Goal: Transaction & Acquisition: Purchase product/service

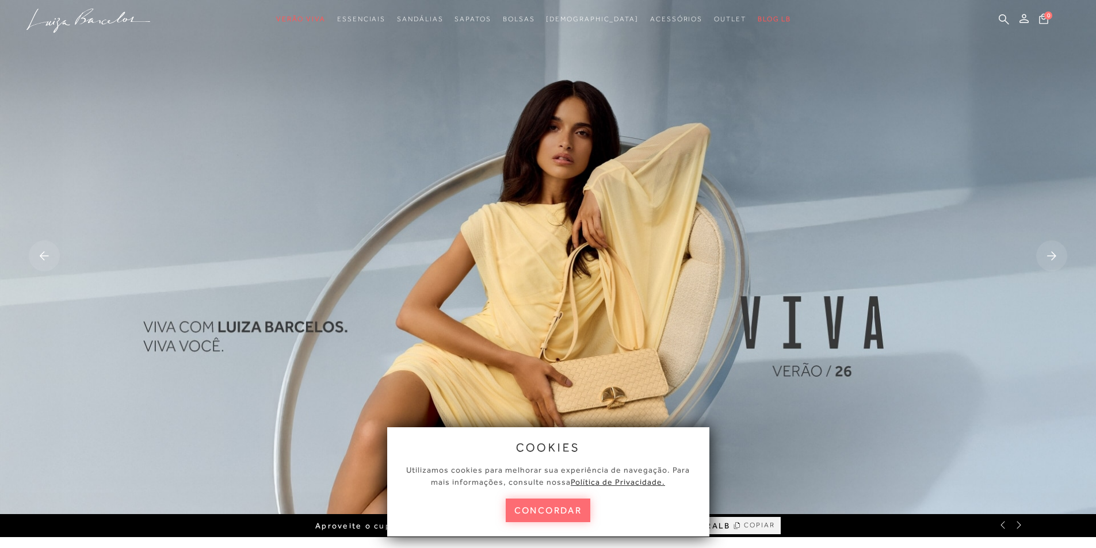
click at [575, 507] on button "concordar" at bounding box center [548, 511] width 85 height 24
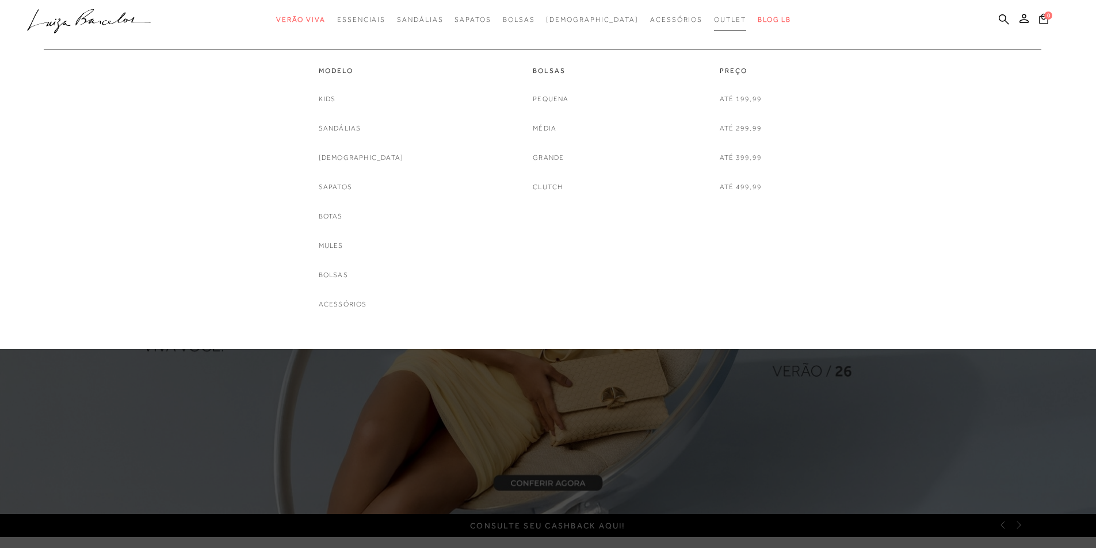
click at [714, 24] on link "Outlet" at bounding box center [730, 19] width 32 height 21
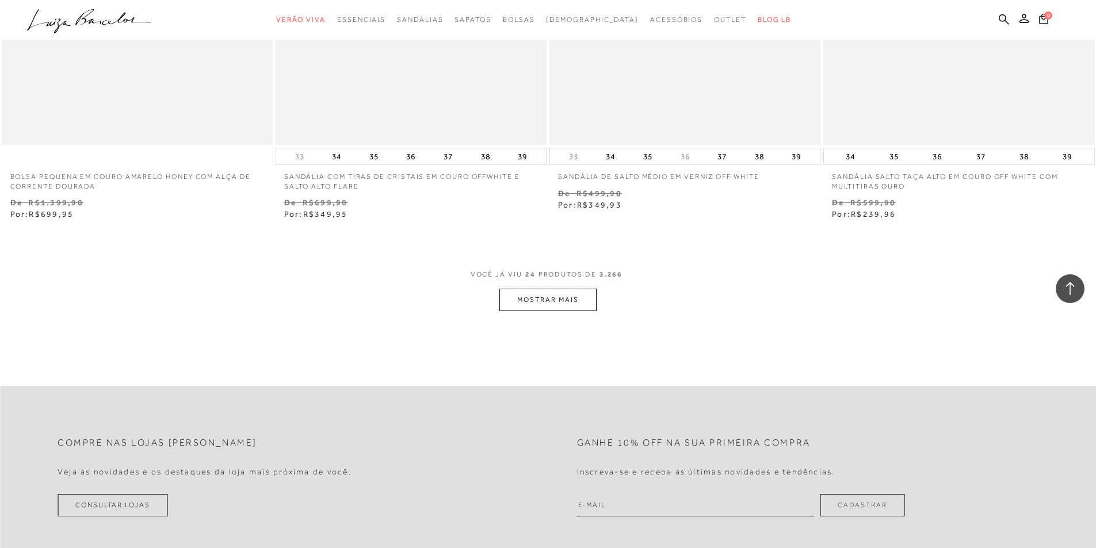
scroll to position [2818, 0]
click at [544, 300] on button "MOSTRAR MAIS" at bounding box center [547, 296] width 97 height 22
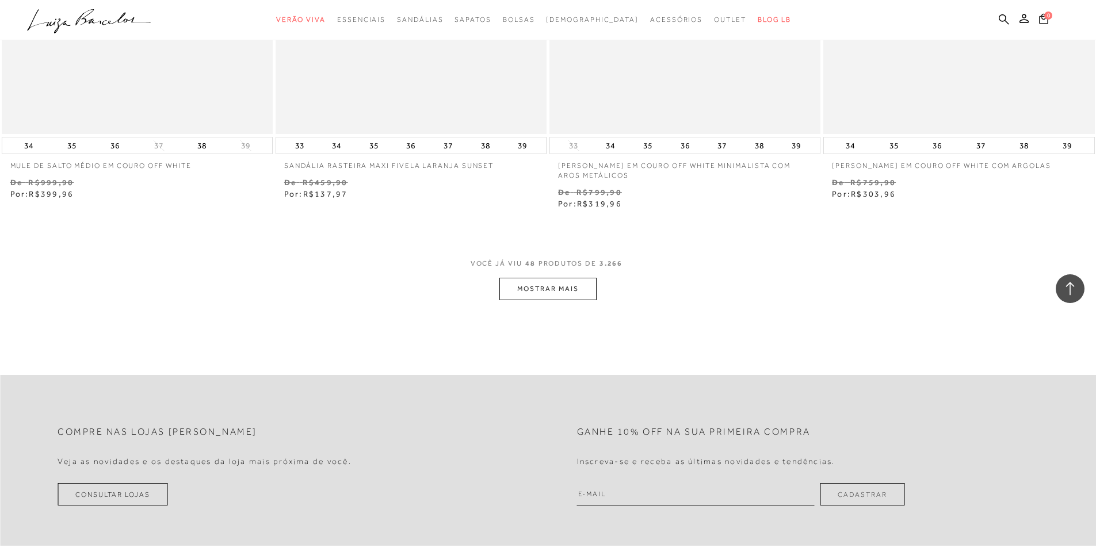
scroll to position [5924, 0]
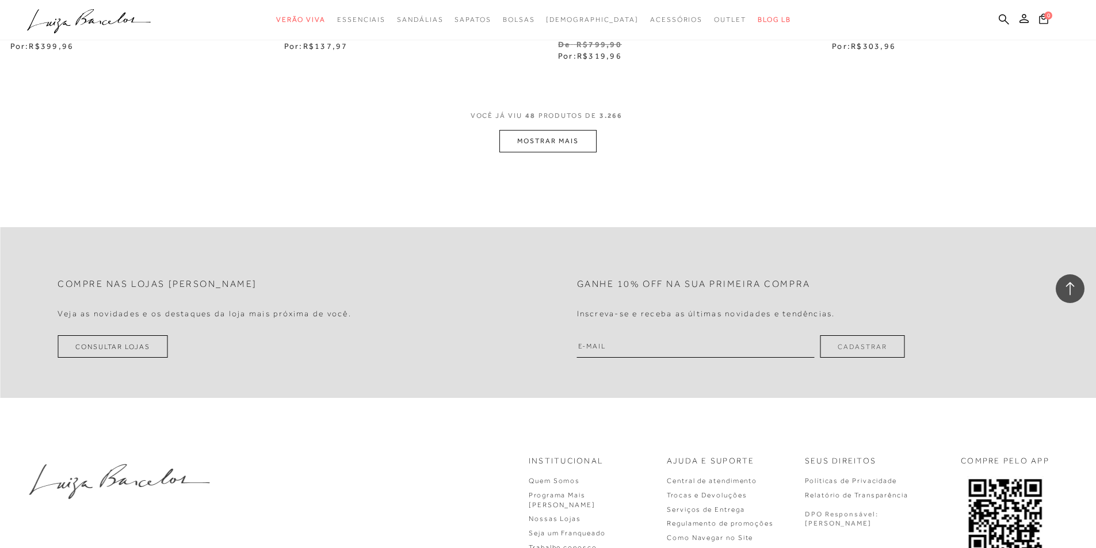
click at [576, 149] on button "MOSTRAR MAIS" at bounding box center [547, 141] width 97 height 22
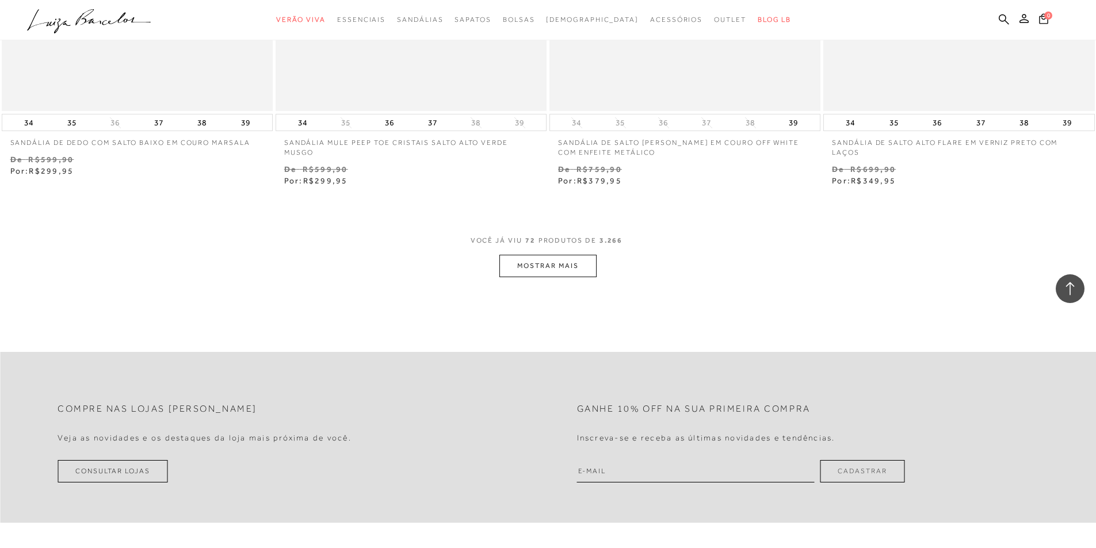
scroll to position [8742, 0]
click at [541, 254] on button "MOSTRAR MAIS" at bounding box center [547, 265] width 97 height 22
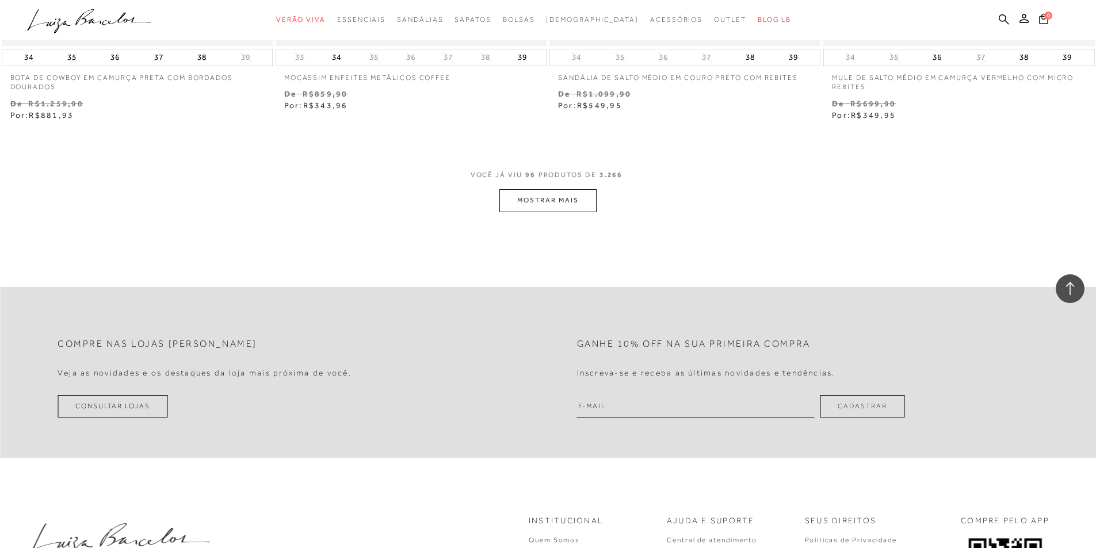
scroll to position [11790, 0]
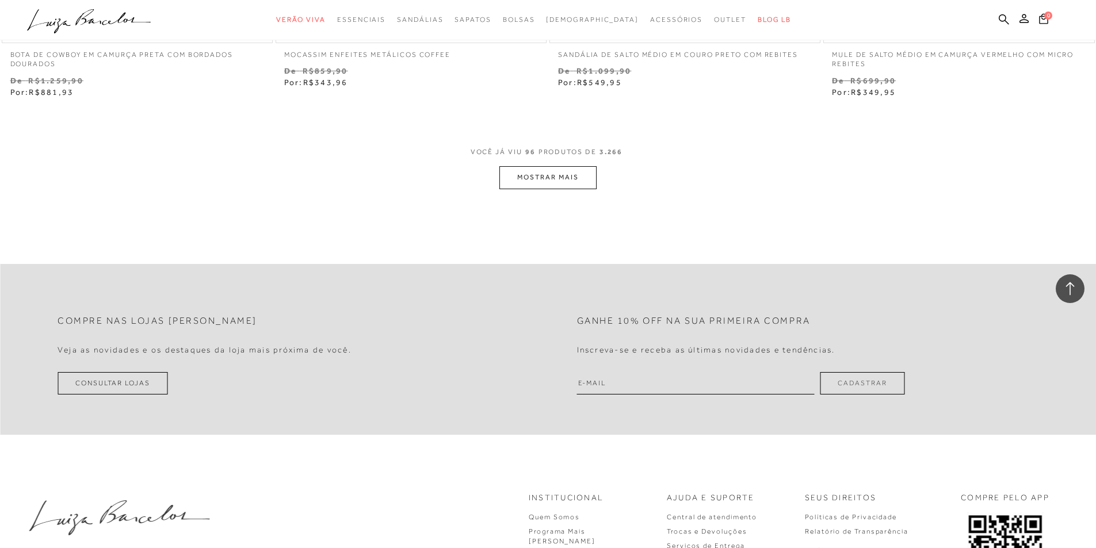
click at [564, 171] on button "MOSTRAR MAIS" at bounding box center [547, 177] width 97 height 22
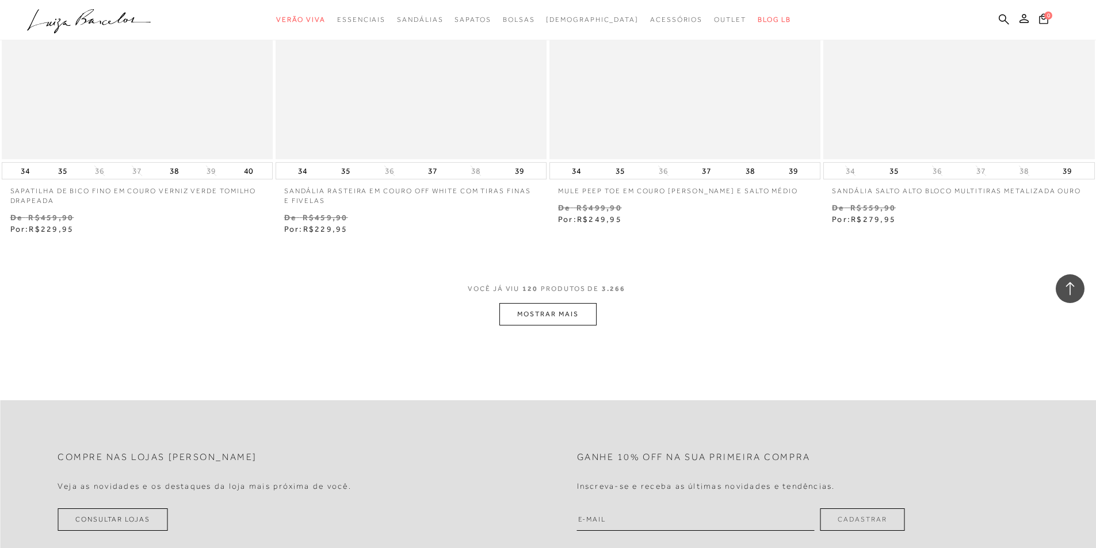
scroll to position [14666, 0]
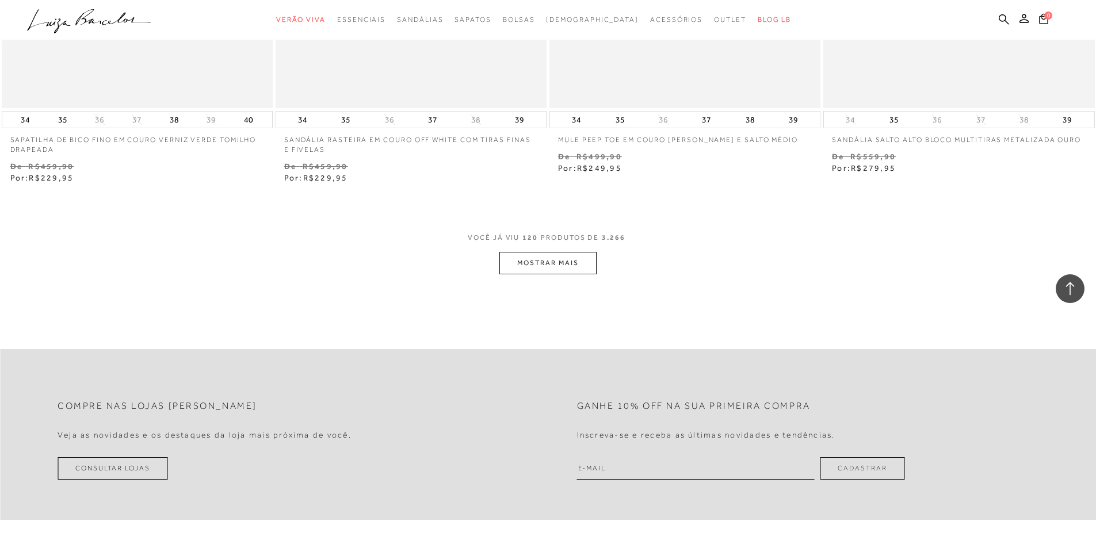
click at [561, 269] on button "MOSTRAR MAIS" at bounding box center [547, 263] width 97 height 22
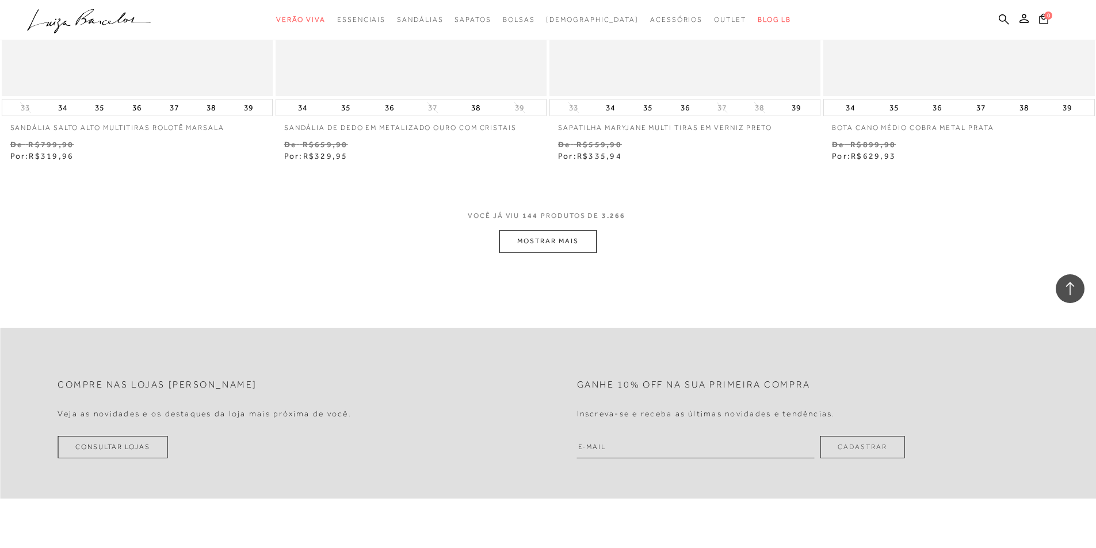
scroll to position [17657, 0]
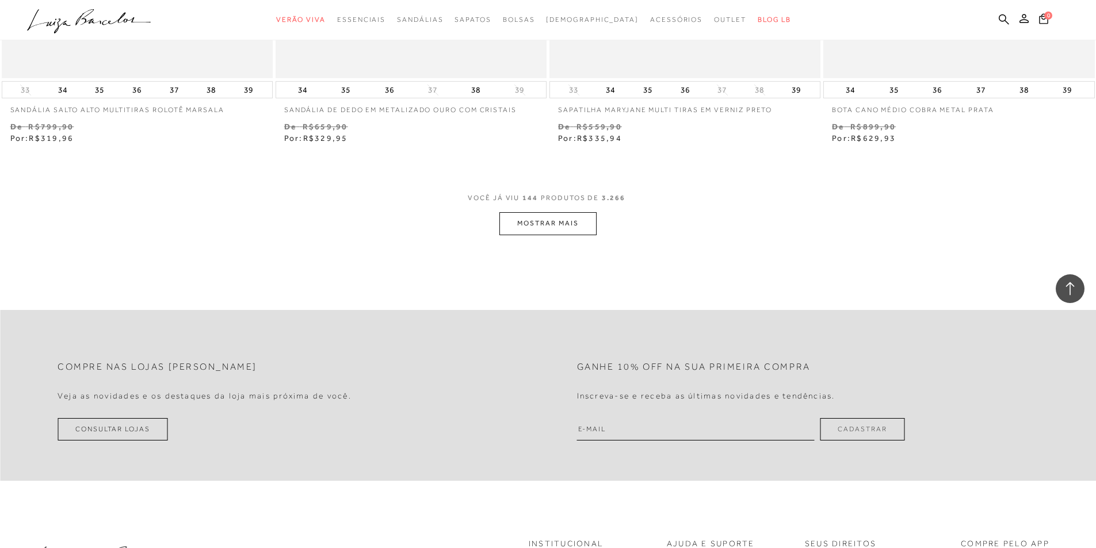
click at [538, 227] on button "MOSTRAR MAIS" at bounding box center [547, 223] width 97 height 22
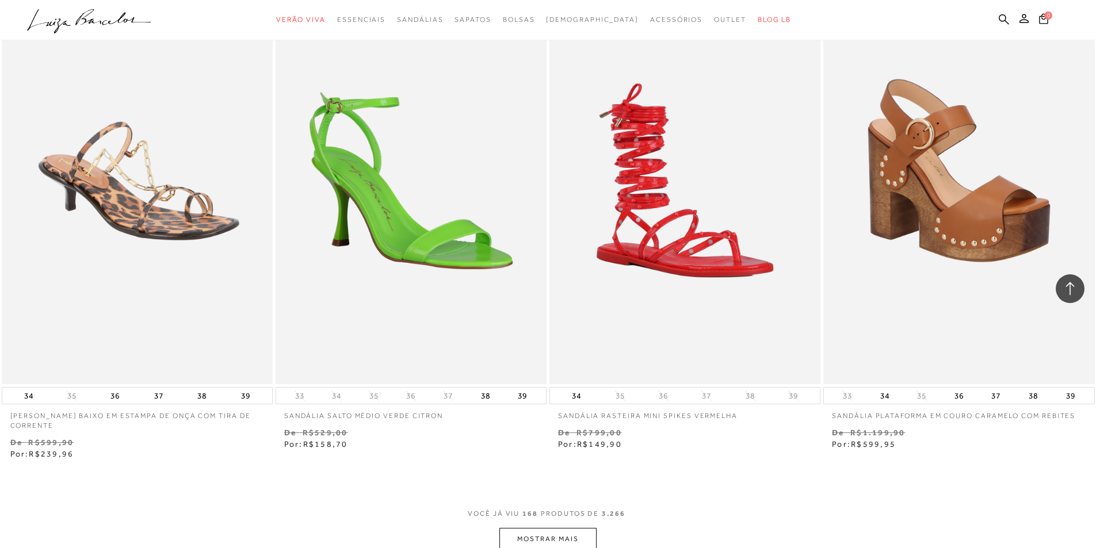
scroll to position [20590, 0]
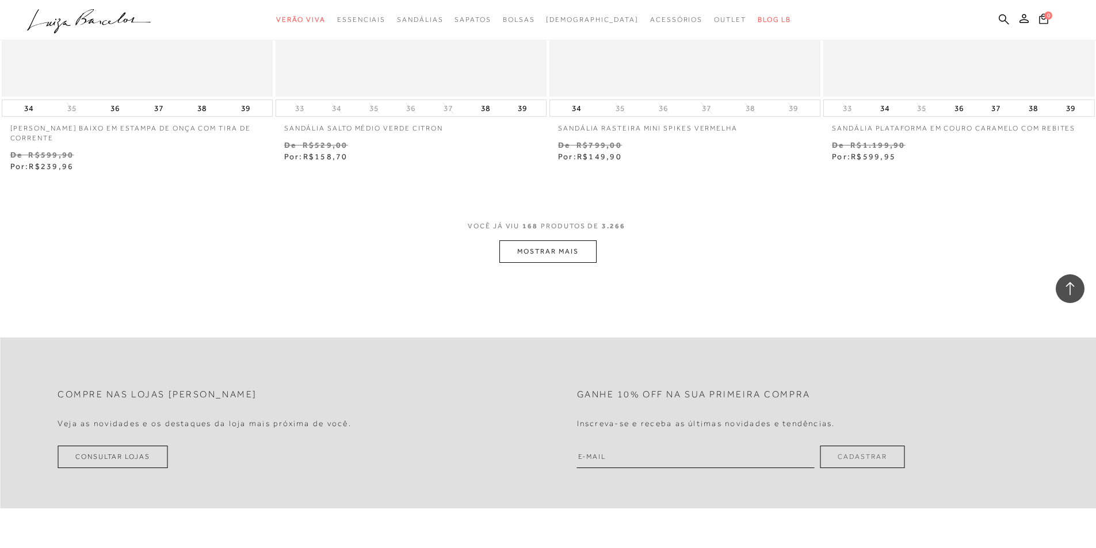
click at [547, 262] on button "MOSTRAR MAIS" at bounding box center [547, 251] width 97 height 22
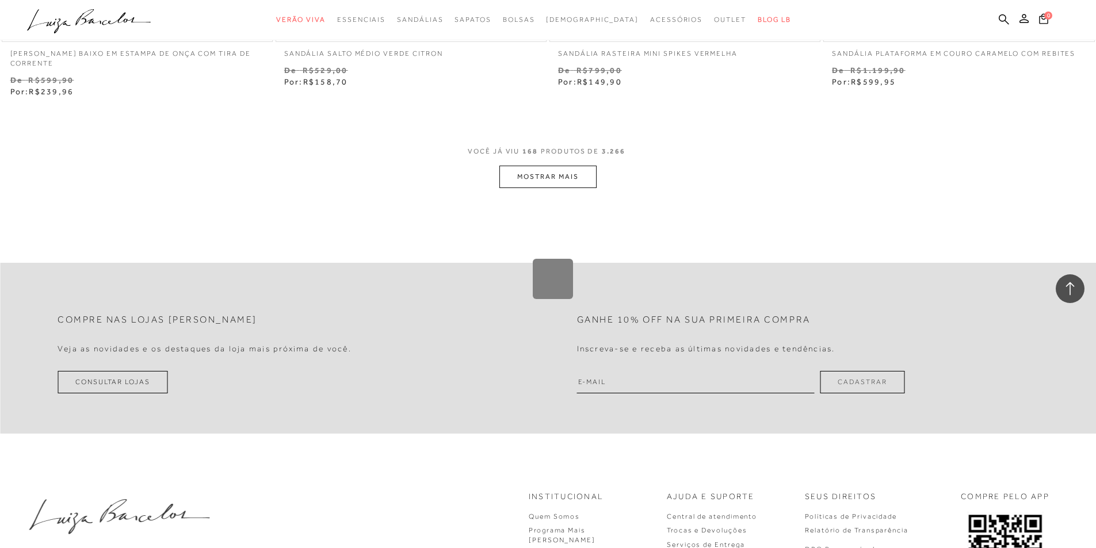
scroll to position [20807, 0]
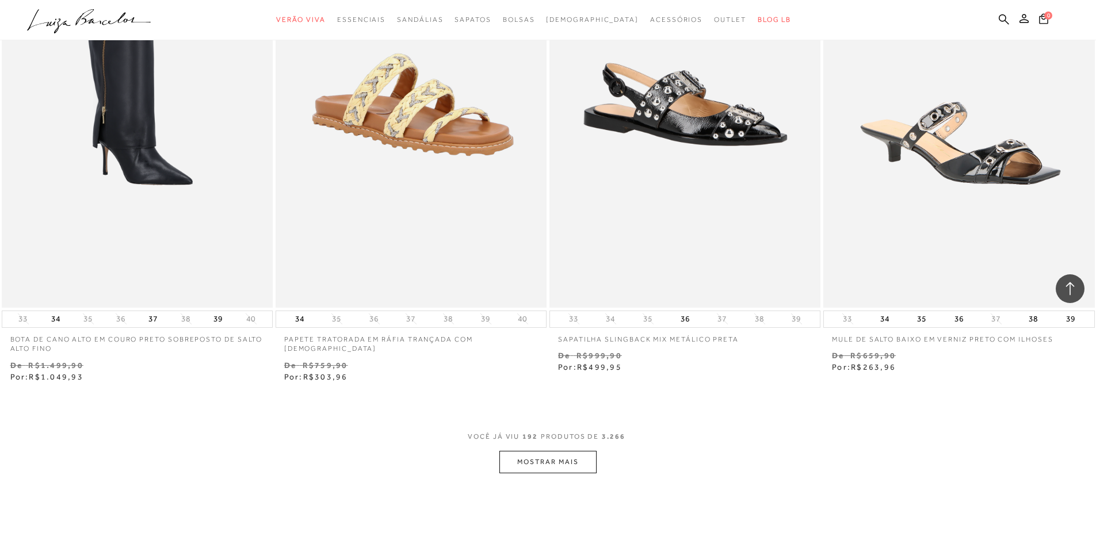
scroll to position [23299, 0]
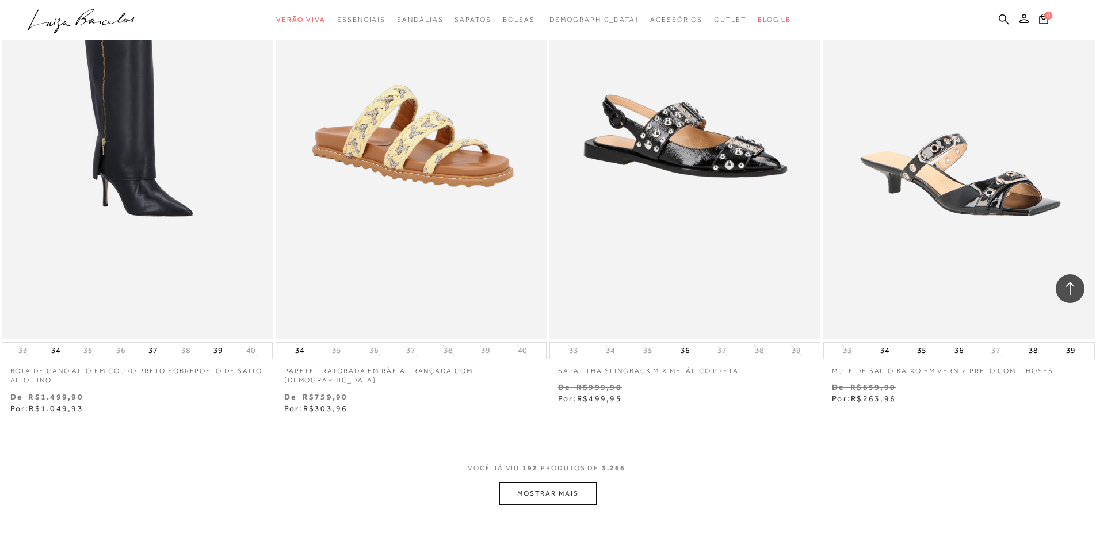
click at [535, 492] on button "MOSTRAR MAIS" at bounding box center [547, 494] width 97 height 22
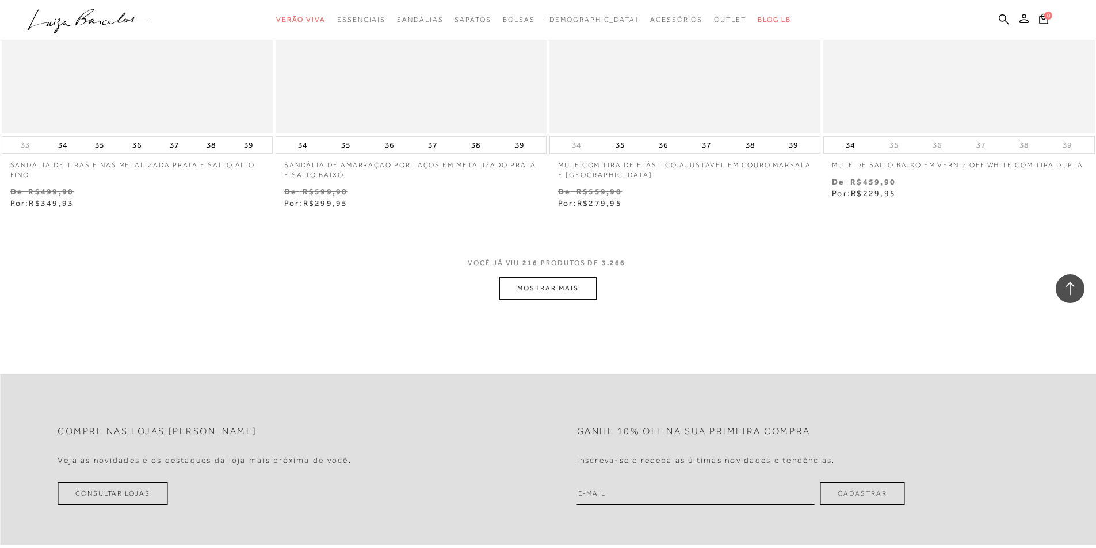
scroll to position [26462, 0]
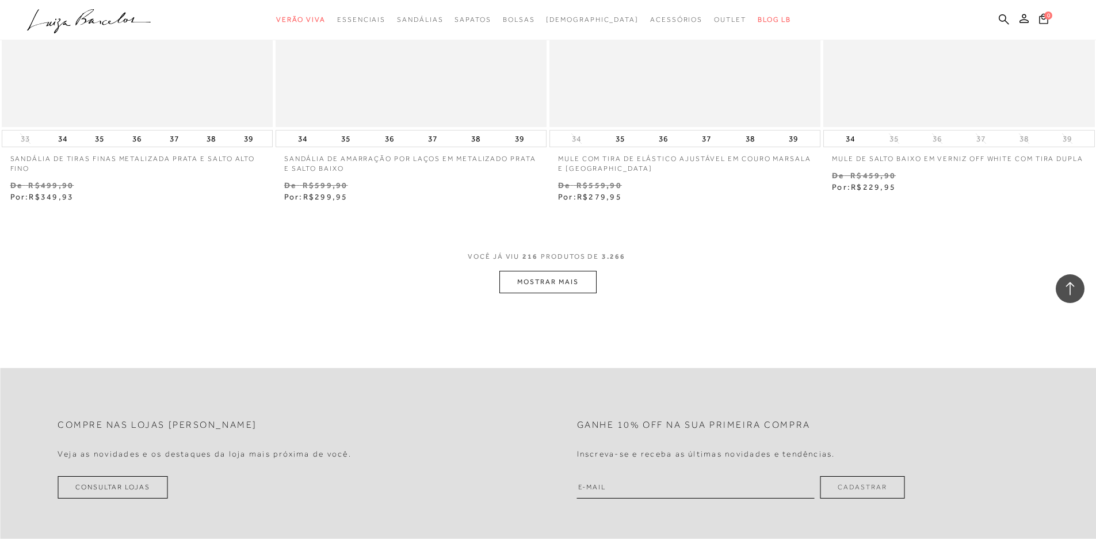
click at [528, 288] on button "MOSTRAR MAIS" at bounding box center [547, 282] width 97 height 22
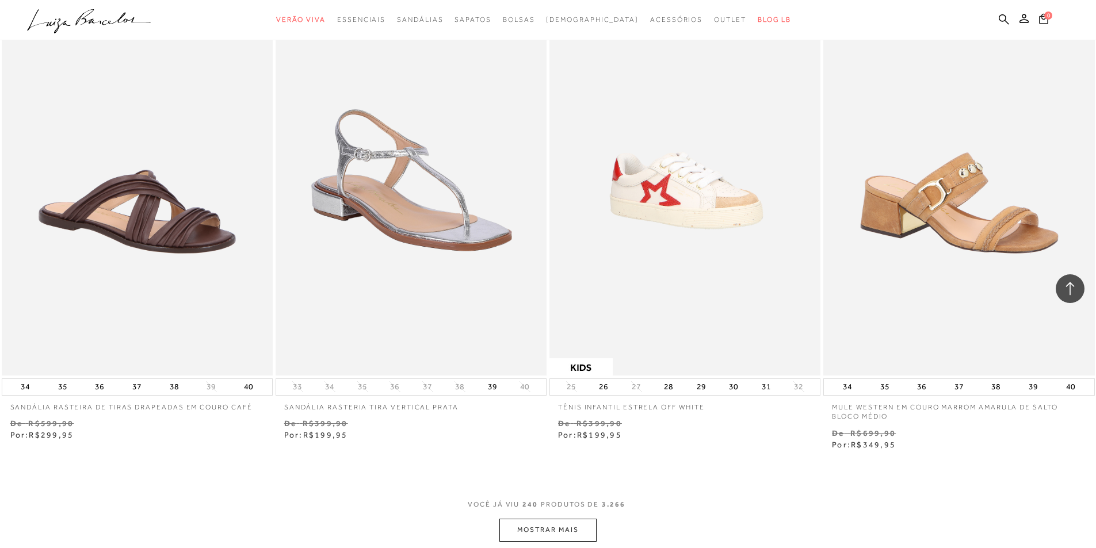
scroll to position [29223, 0]
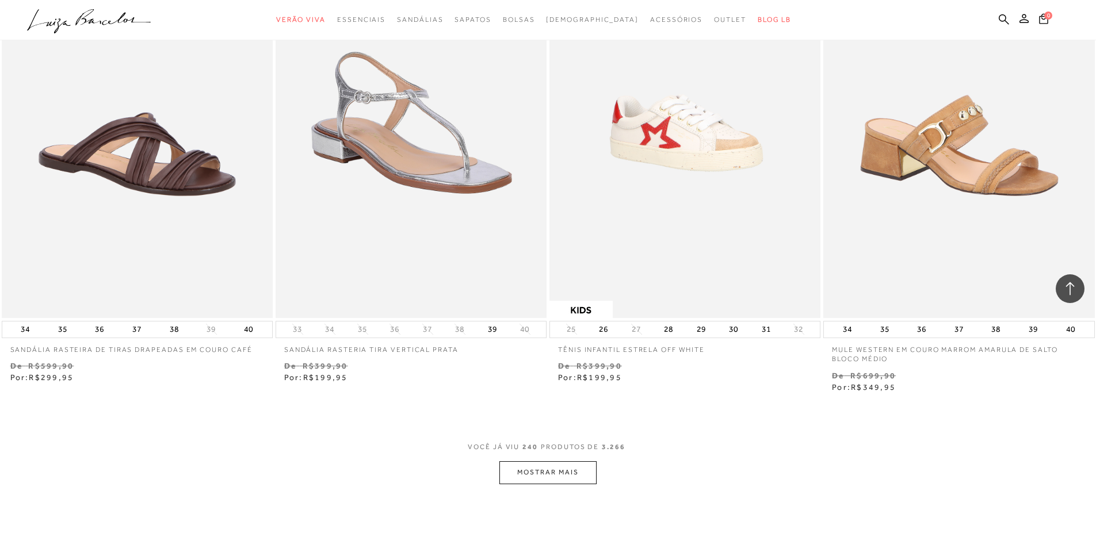
click at [556, 464] on button "MOSTRAR MAIS" at bounding box center [547, 472] width 97 height 22
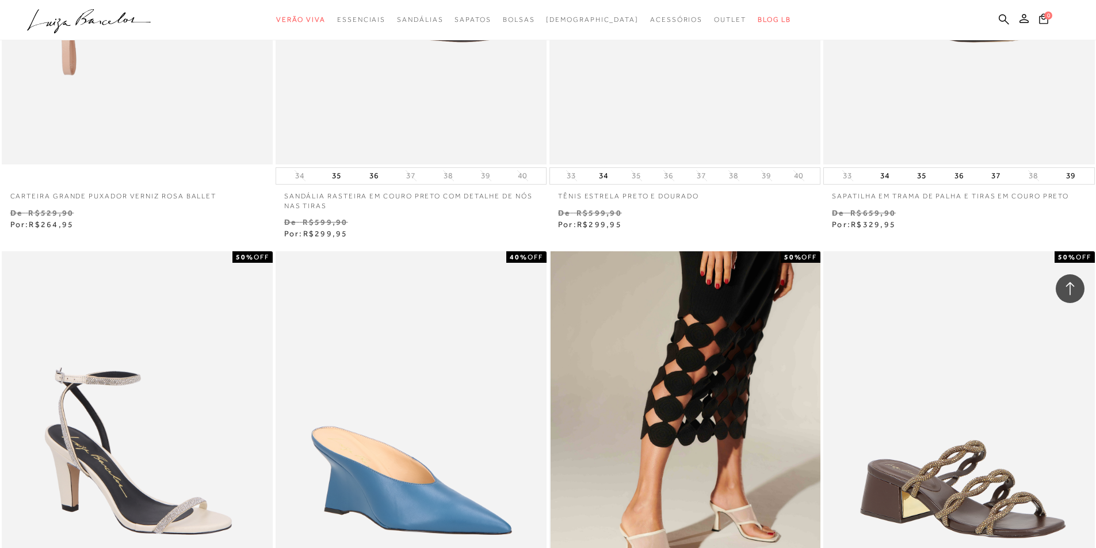
scroll to position [29970, 0]
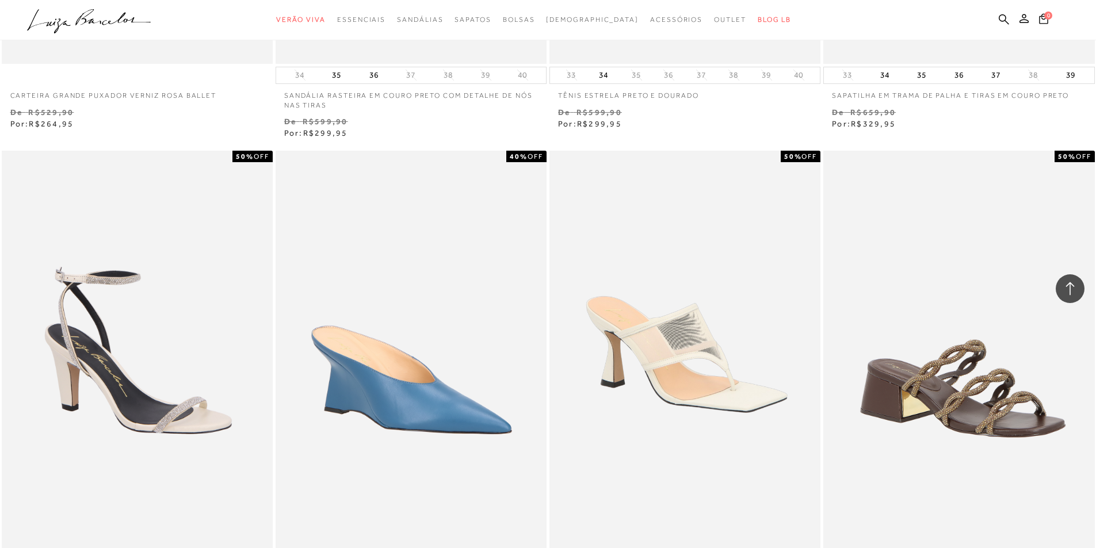
click at [530, 129] on div "Venda De R$599,90 Por: R$299,95" at bounding box center [410, 128] width 271 height 24
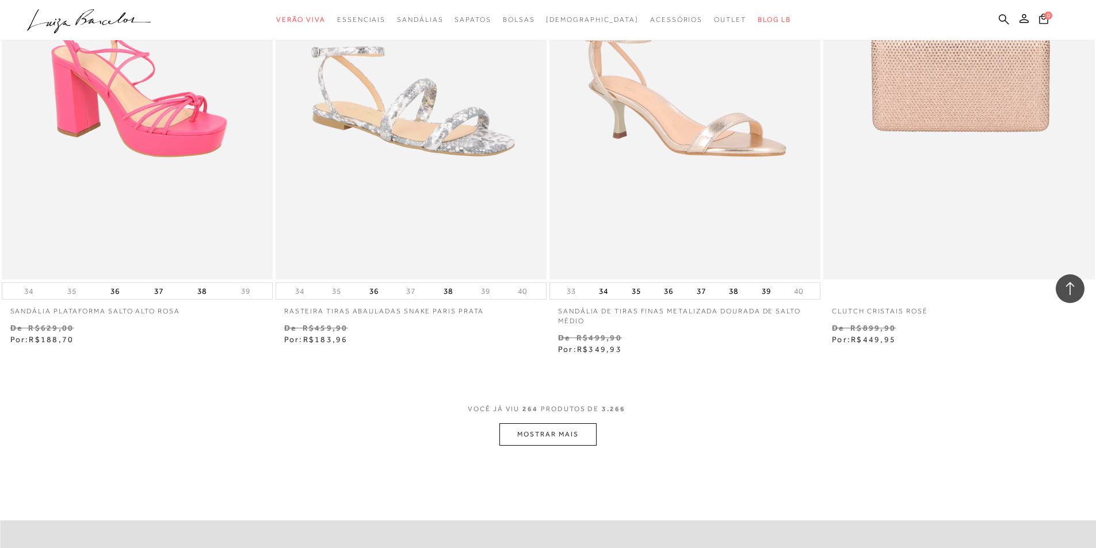
scroll to position [32213, 0]
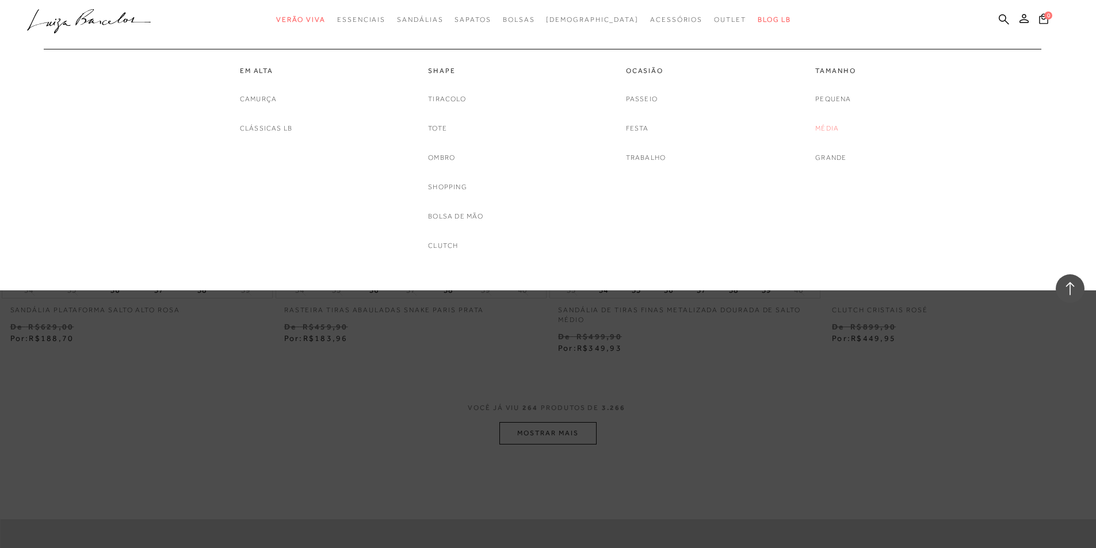
click at [826, 129] on link "Média" at bounding box center [827, 129] width 24 height 12
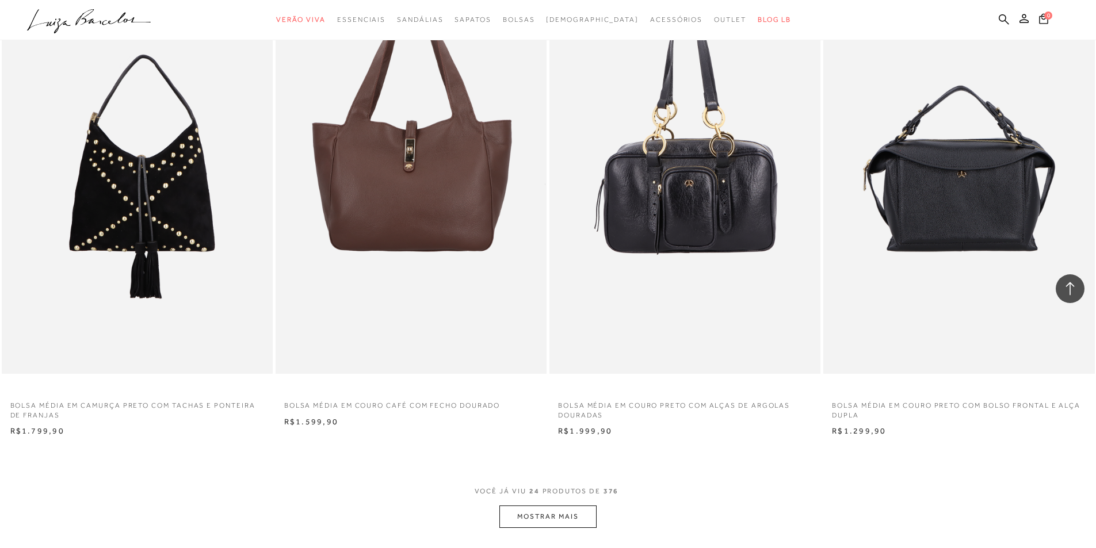
scroll to position [2531, 0]
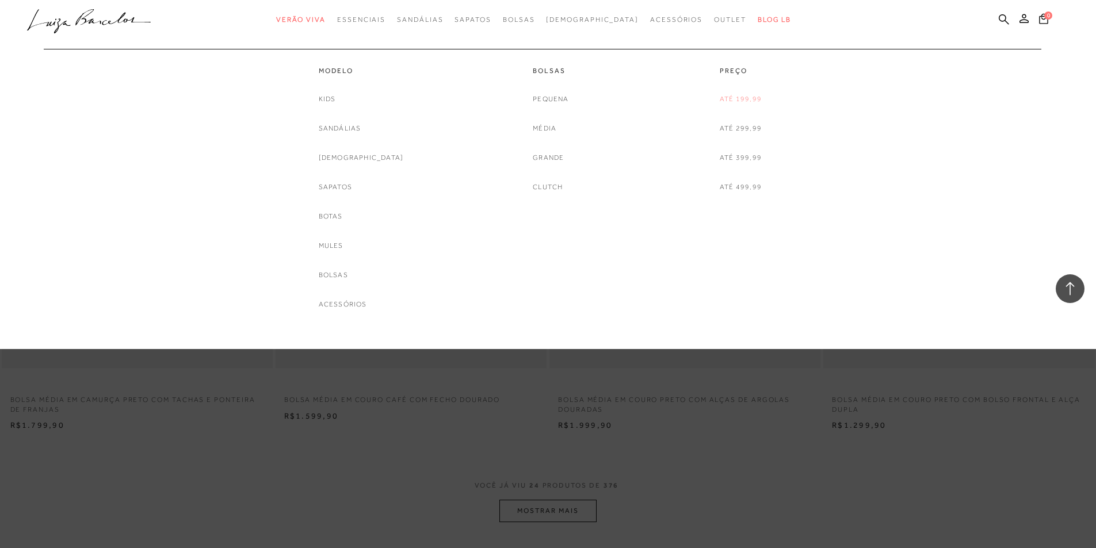
click at [747, 98] on link "Até 199,99" at bounding box center [740, 99] width 42 height 12
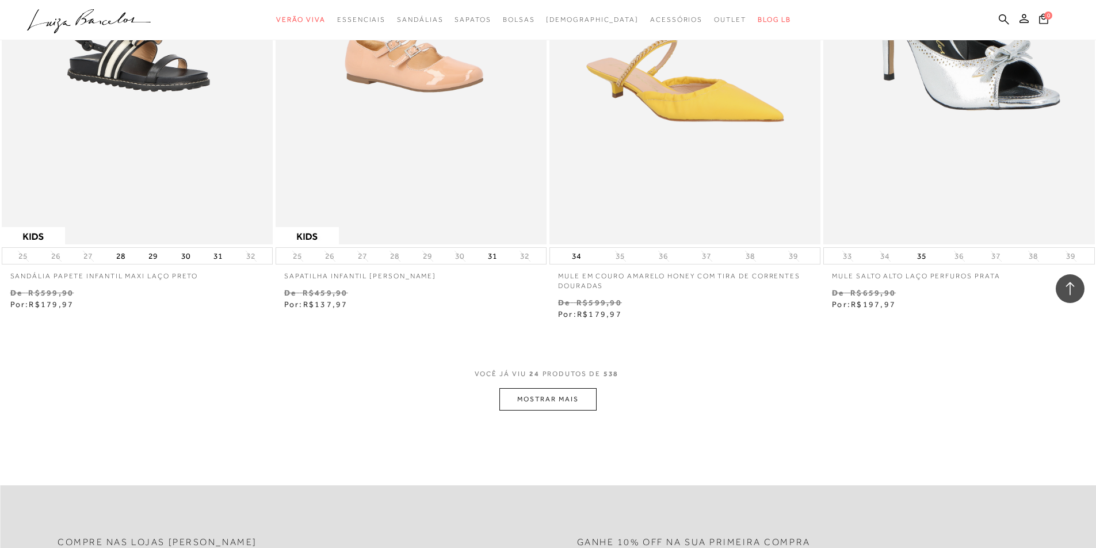
scroll to position [2693, 0]
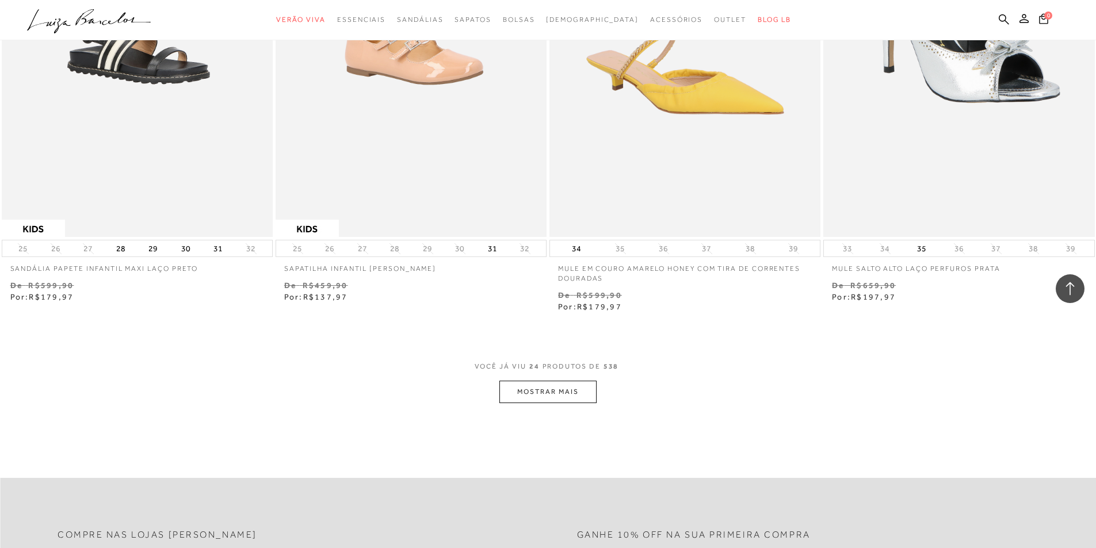
click at [565, 398] on button "MOSTRAR MAIS" at bounding box center [547, 392] width 97 height 22
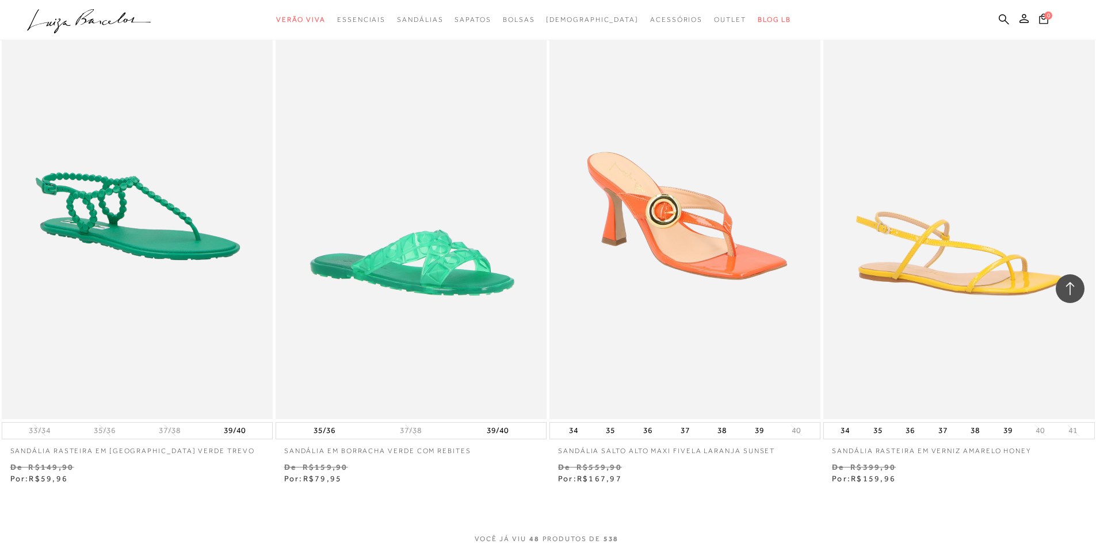
scroll to position [5533, 0]
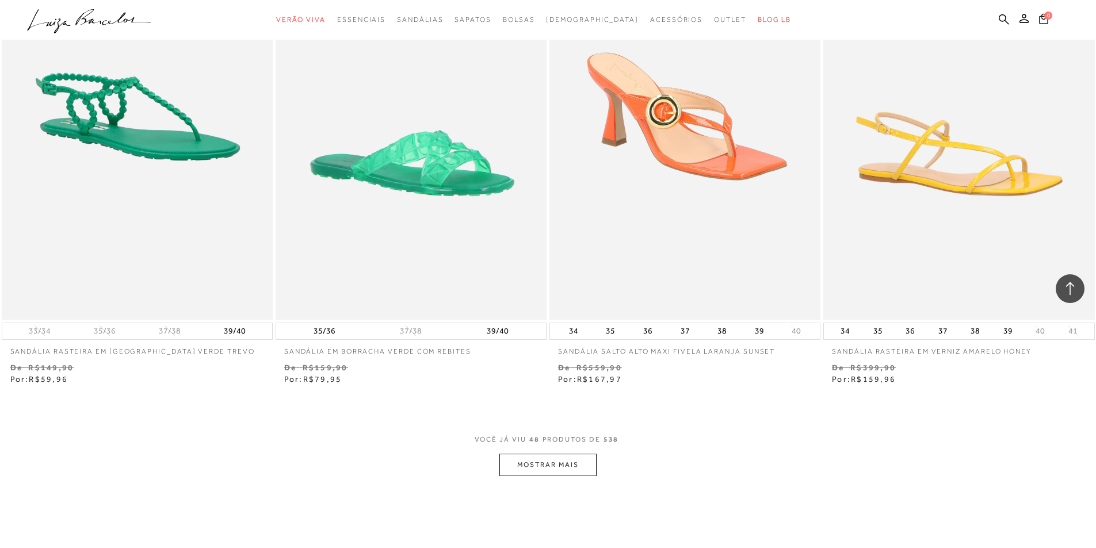
click at [563, 466] on button "MOSTRAR MAIS" at bounding box center [547, 465] width 97 height 22
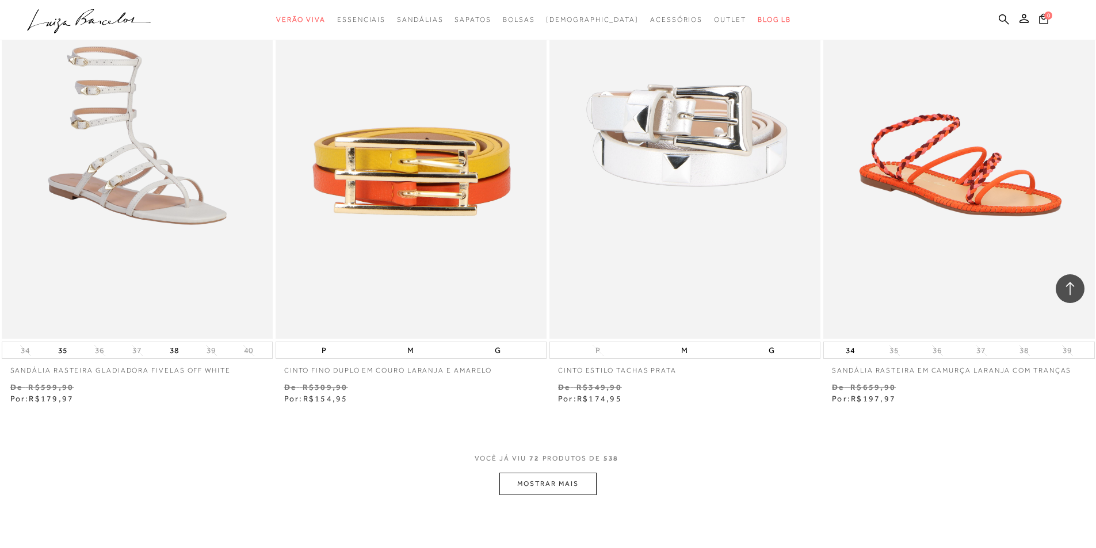
scroll to position [8437, 0]
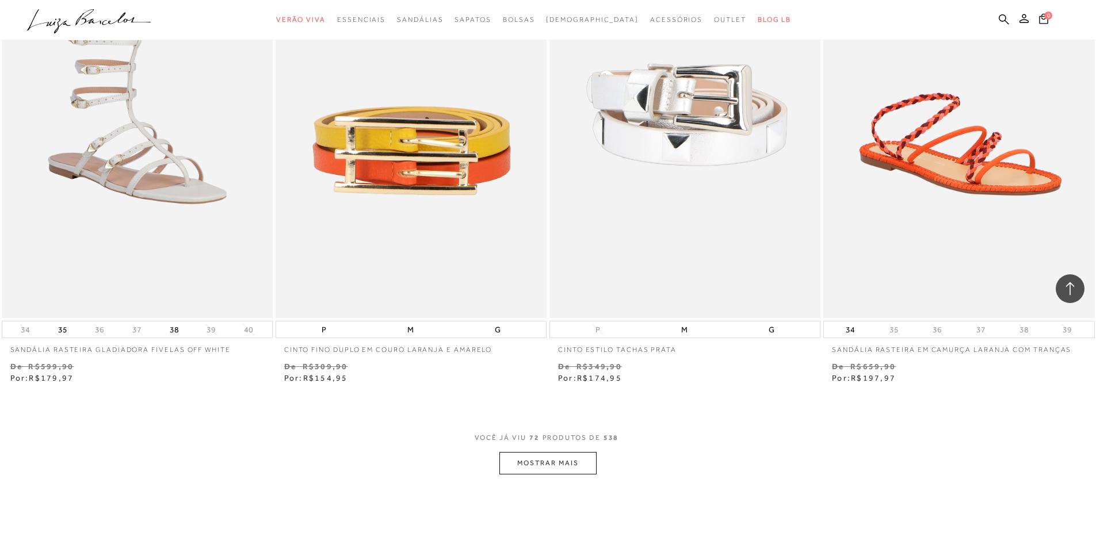
click at [576, 462] on button "MOSTRAR MAIS" at bounding box center [547, 463] width 97 height 22
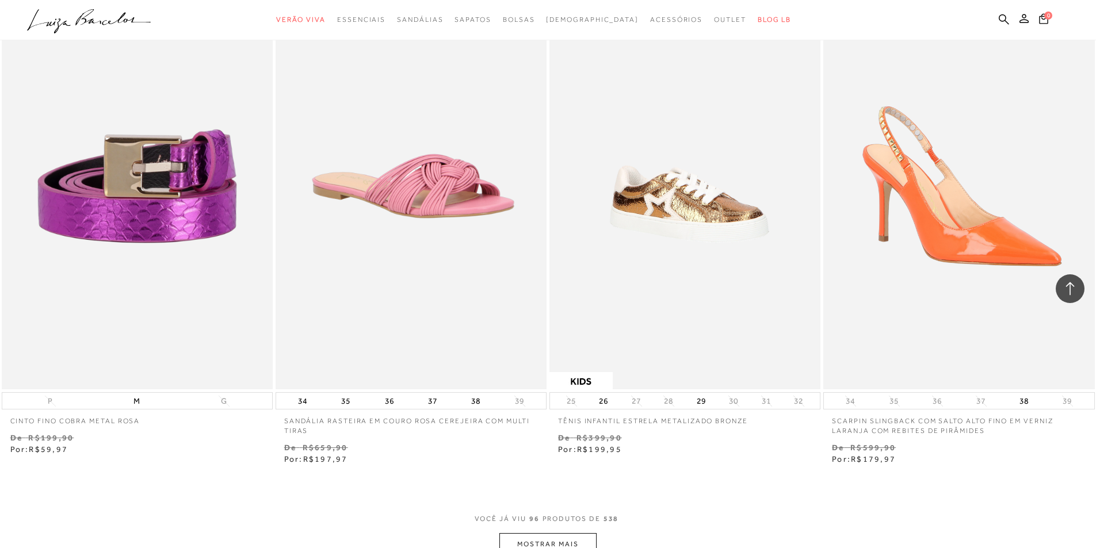
scroll to position [11352, 0]
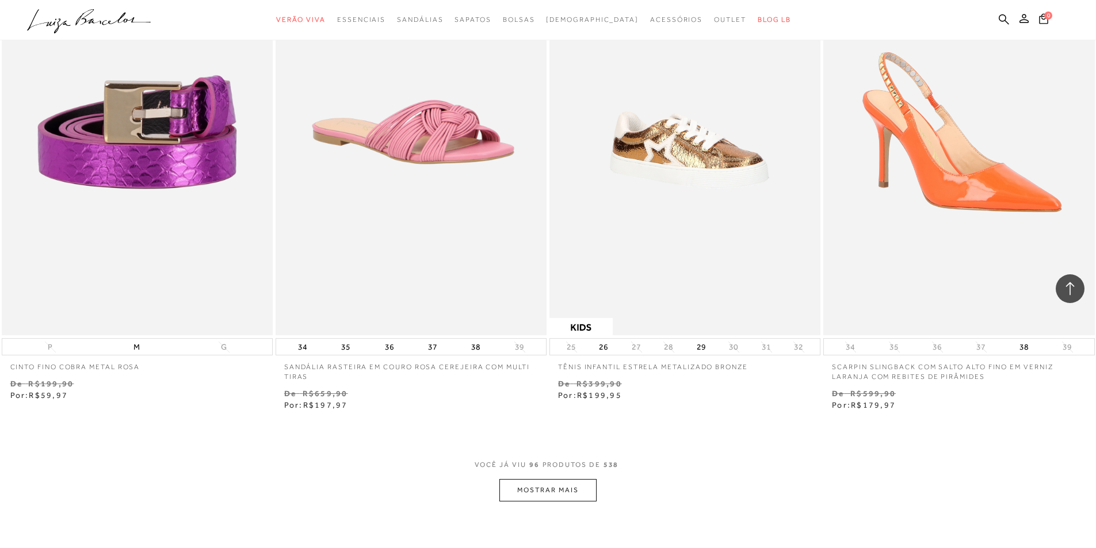
click at [530, 502] on button "MOSTRAR MAIS" at bounding box center [547, 490] width 97 height 22
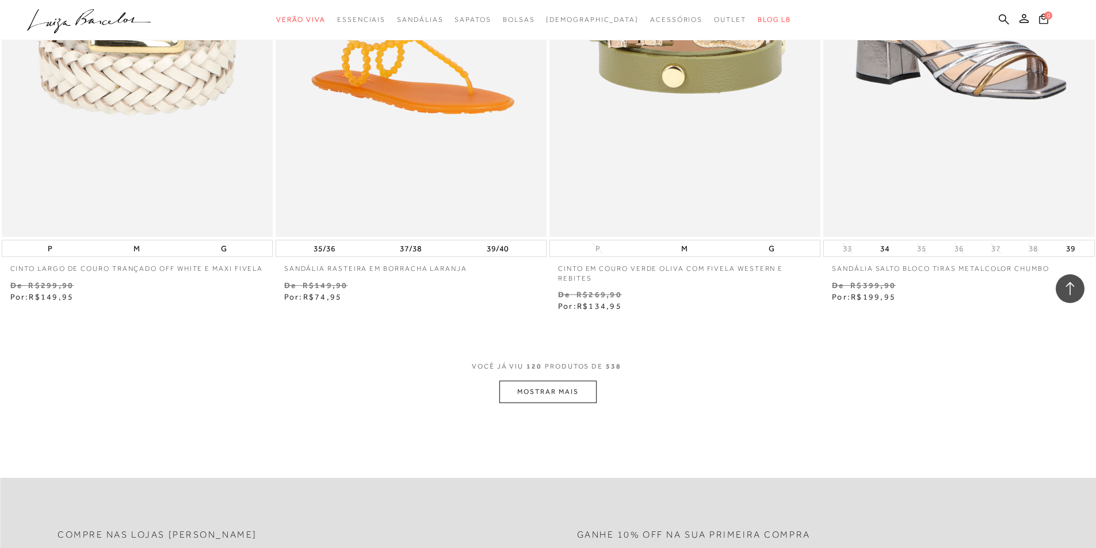
scroll to position [14415, 0]
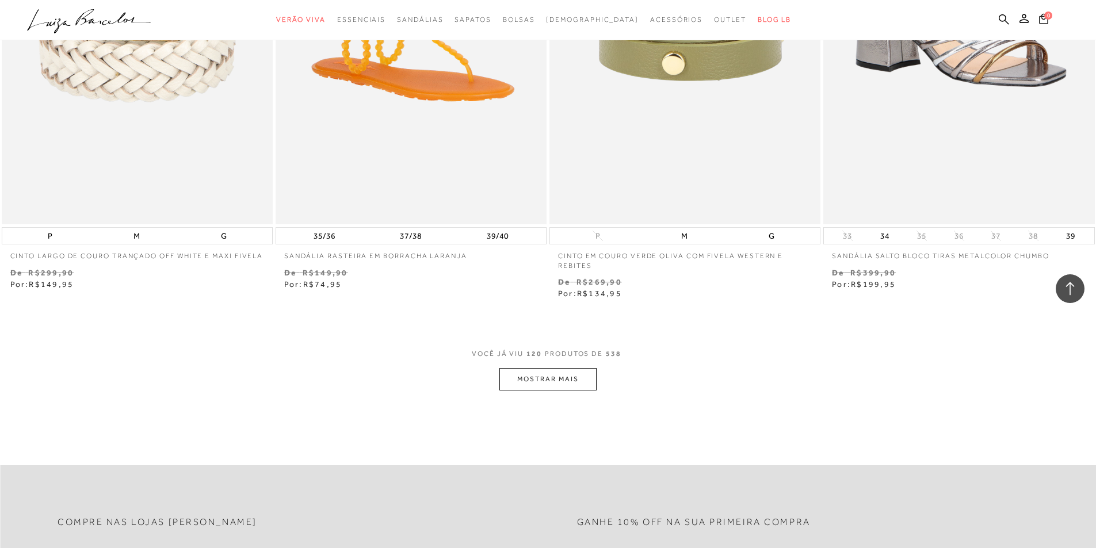
click at [555, 384] on button "MOSTRAR MAIS" at bounding box center [547, 379] width 97 height 22
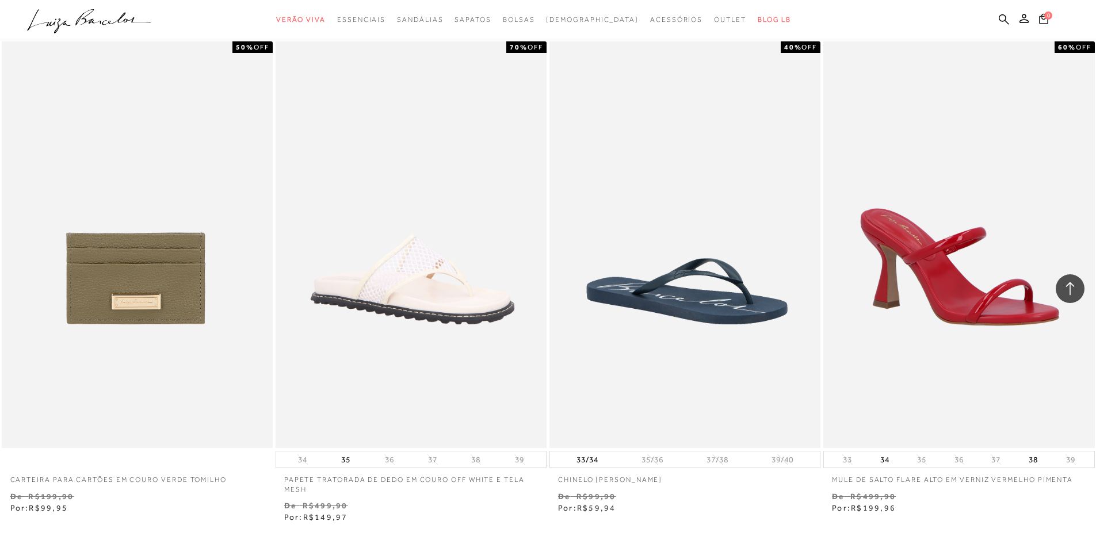
scroll to position [17243, 0]
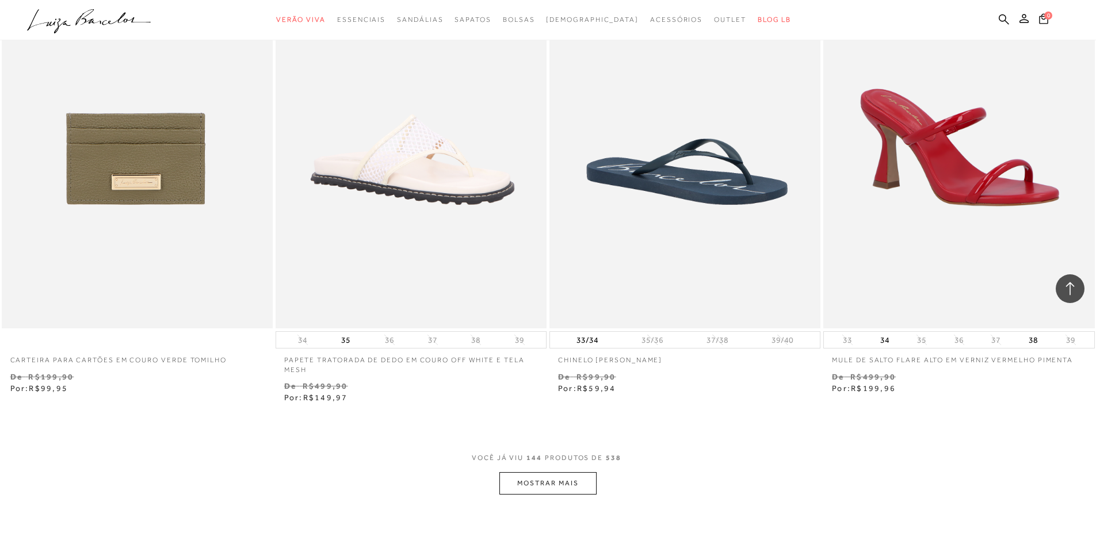
click at [579, 489] on button "MOSTRAR MAIS" at bounding box center [547, 483] width 97 height 22
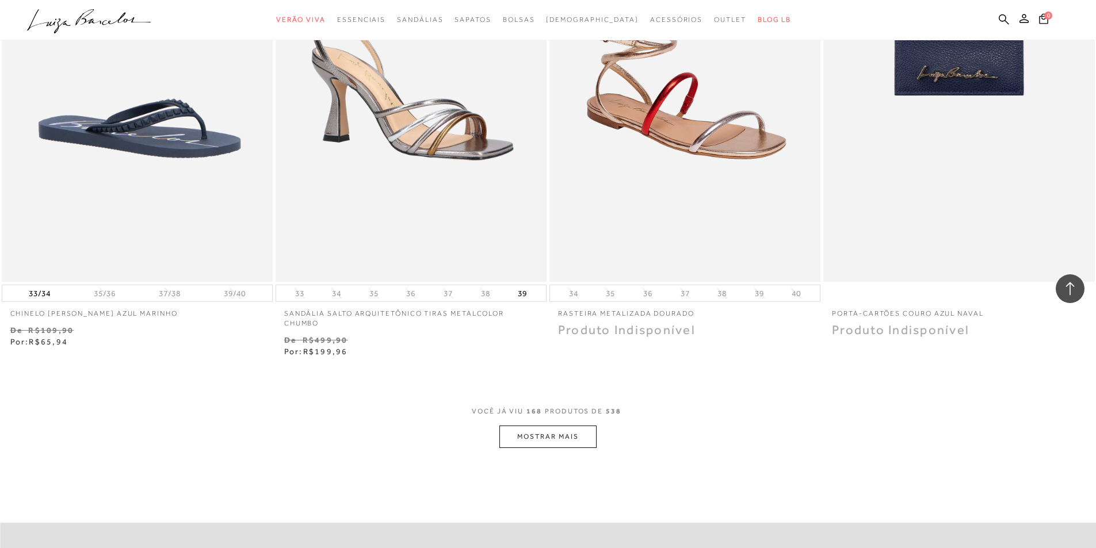
scroll to position [20304, 0]
